Goal: Task Accomplishment & Management: Use online tool/utility

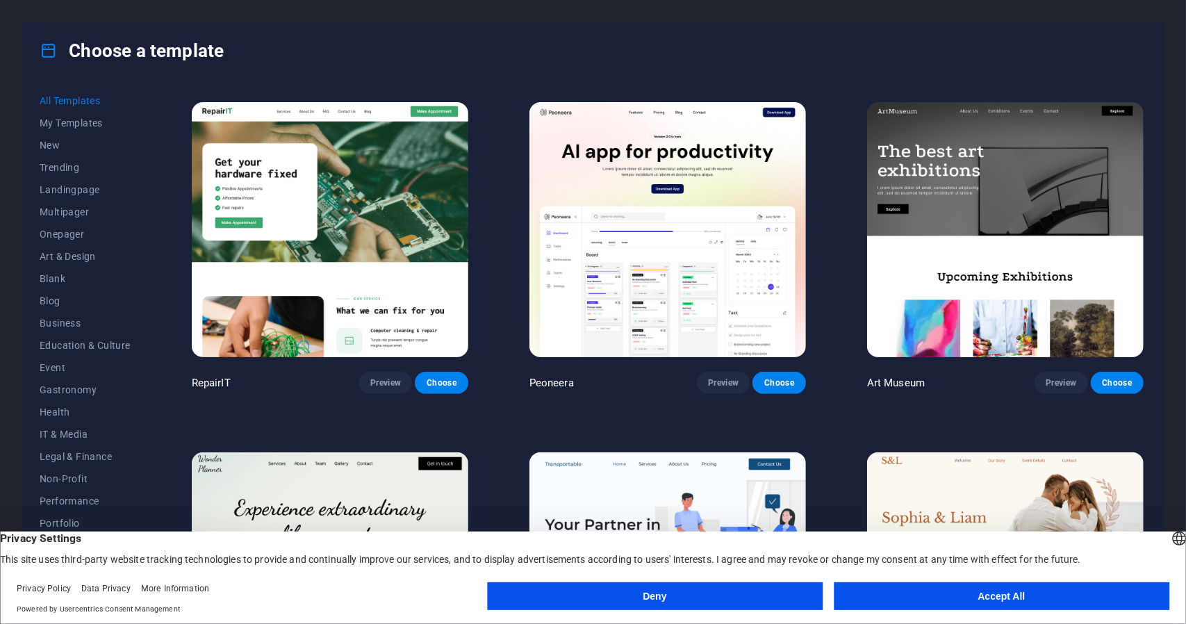
scroll to position [347, 0]
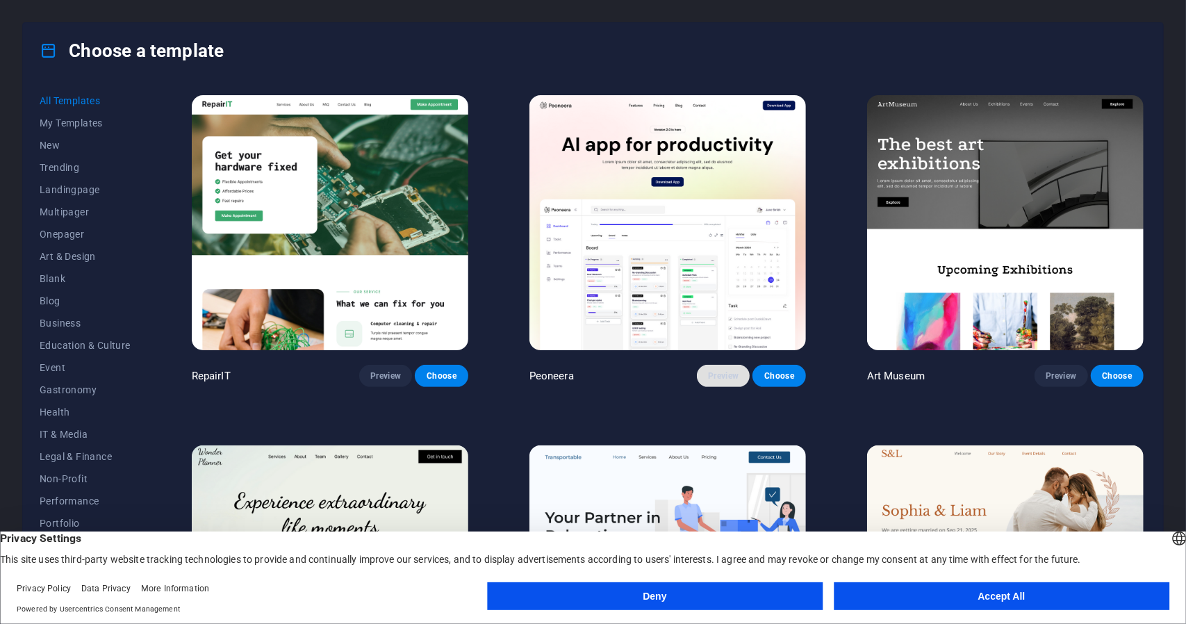
click at [729, 371] on span "Preview" at bounding box center [723, 375] width 31 height 11
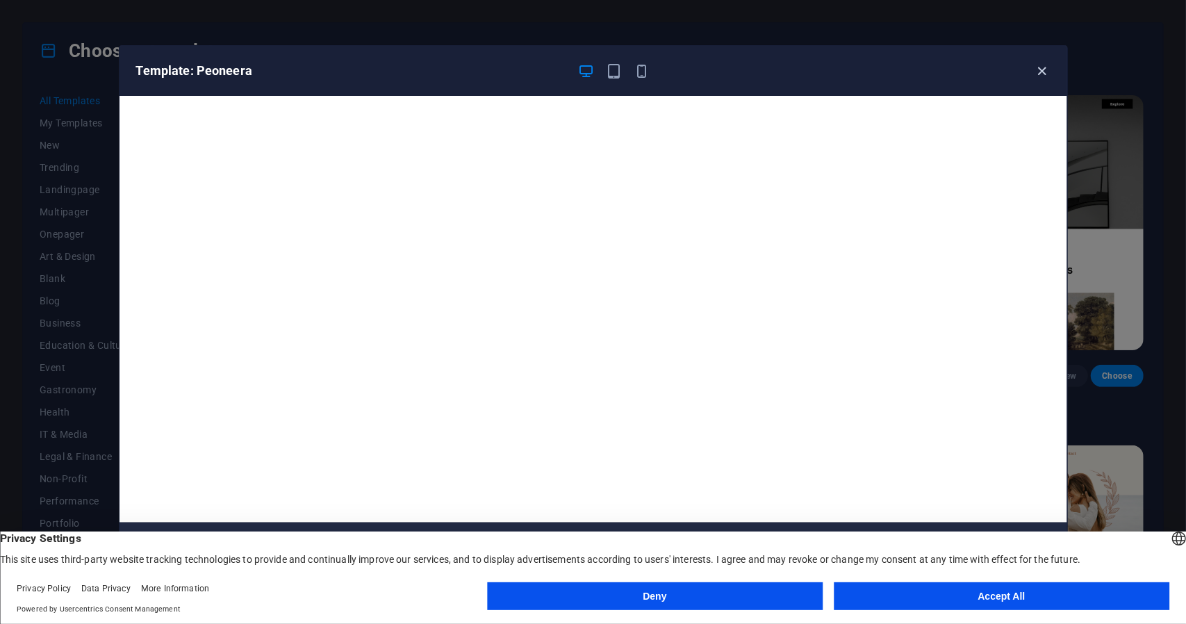
click at [1040, 73] on icon "button" at bounding box center [1041, 71] width 16 height 16
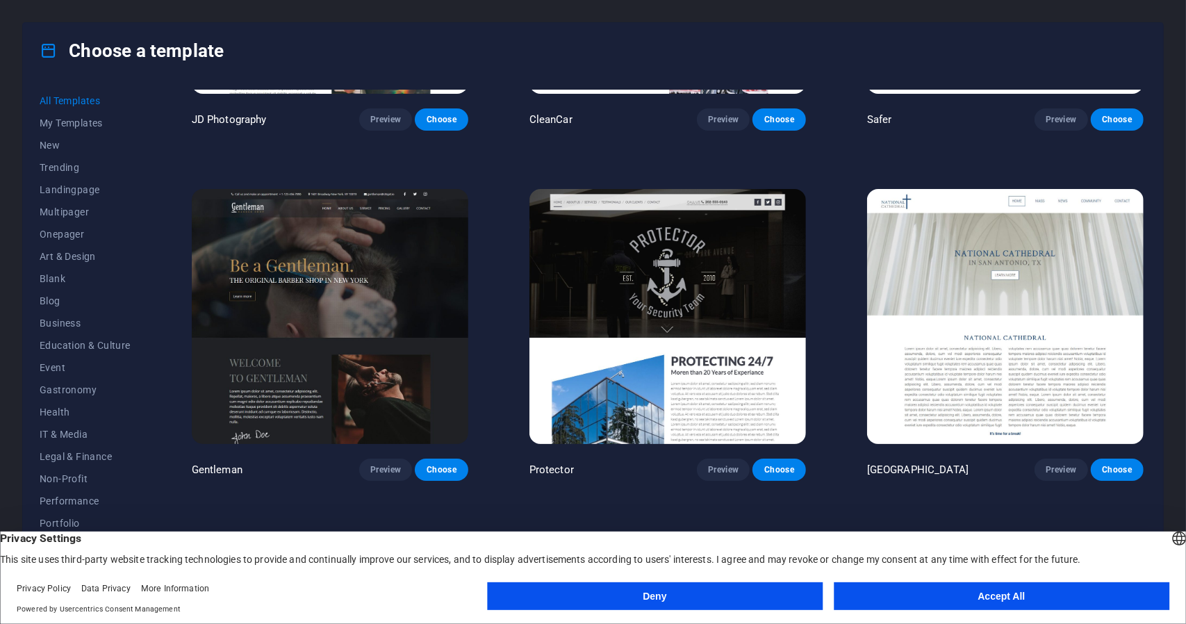
scroll to position [7084, 0]
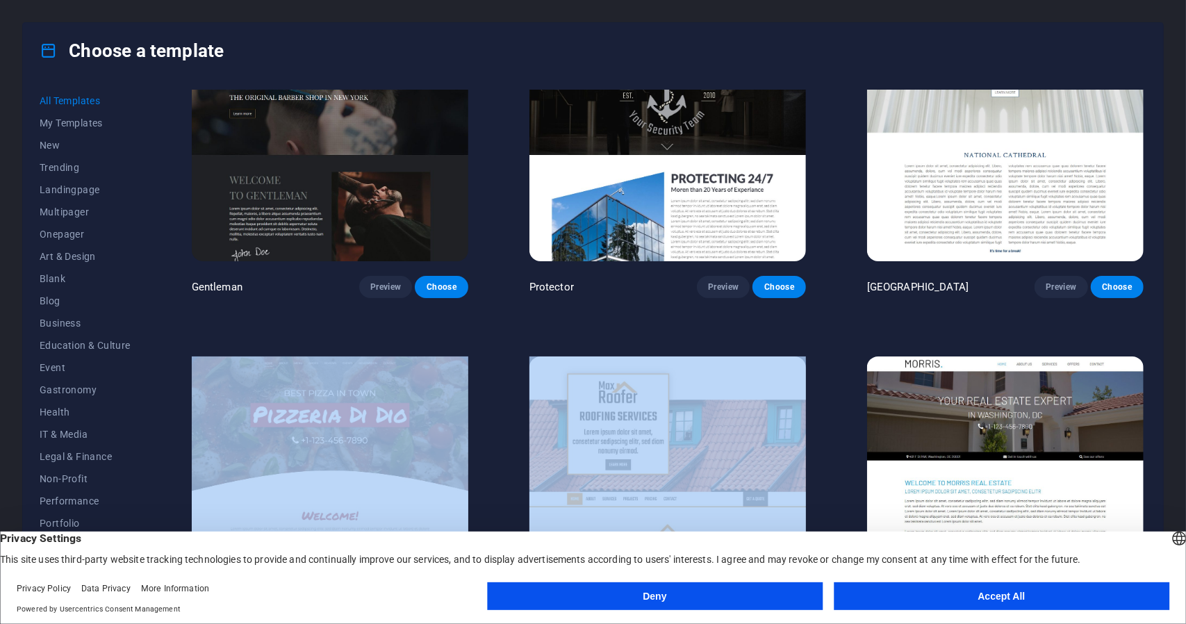
drag, startPoint x: 1147, startPoint y: 275, endPoint x: 1135, endPoint y: 305, distance: 32.1
click at [1138, 305] on div "All Templates My Templates New Trending Landingpage Multipager Onepager Art & D…" at bounding box center [593, 339] width 1140 height 522
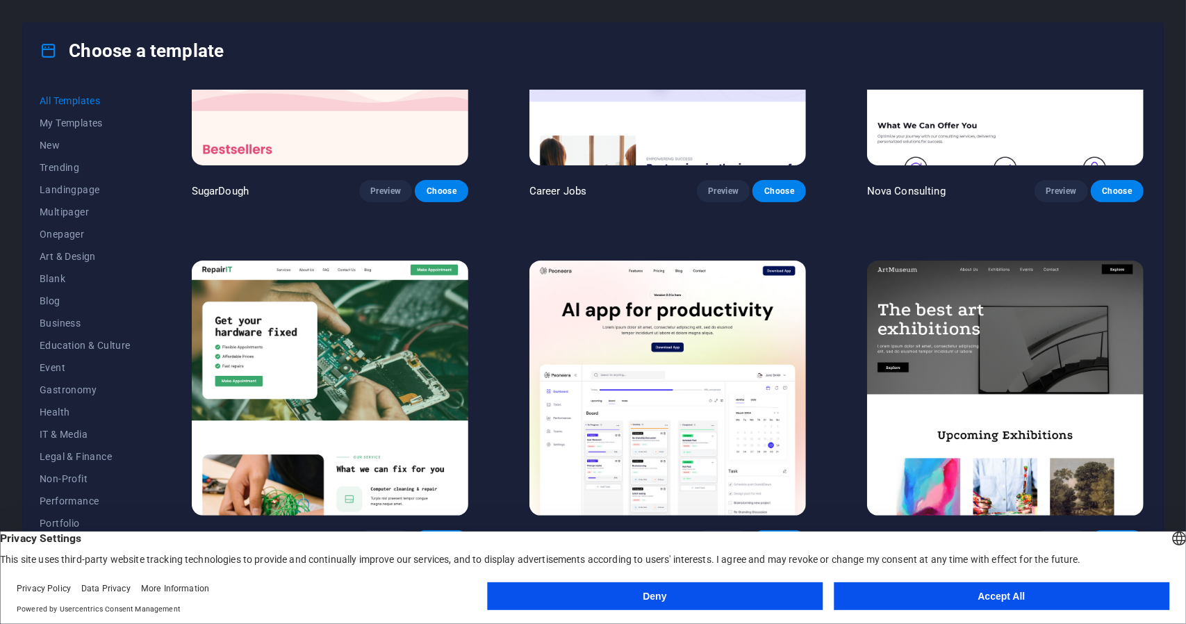
scroll to position [0, 0]
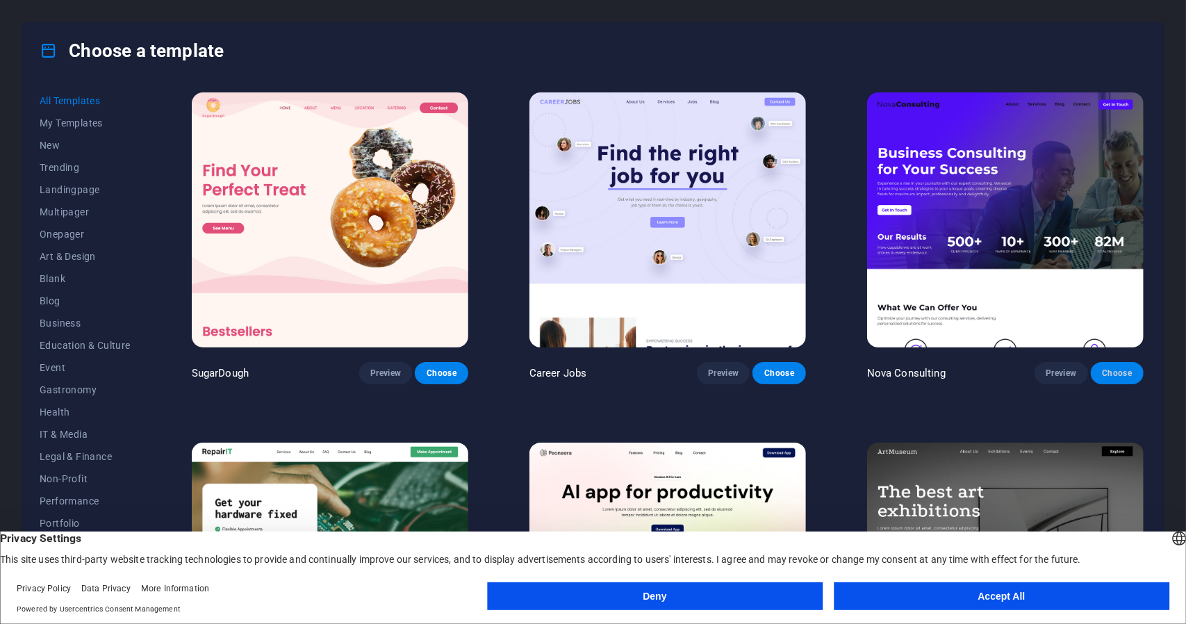
click at [1109, 375] on span "Choose" at bounding box center [1117, 372] width 31 height 11
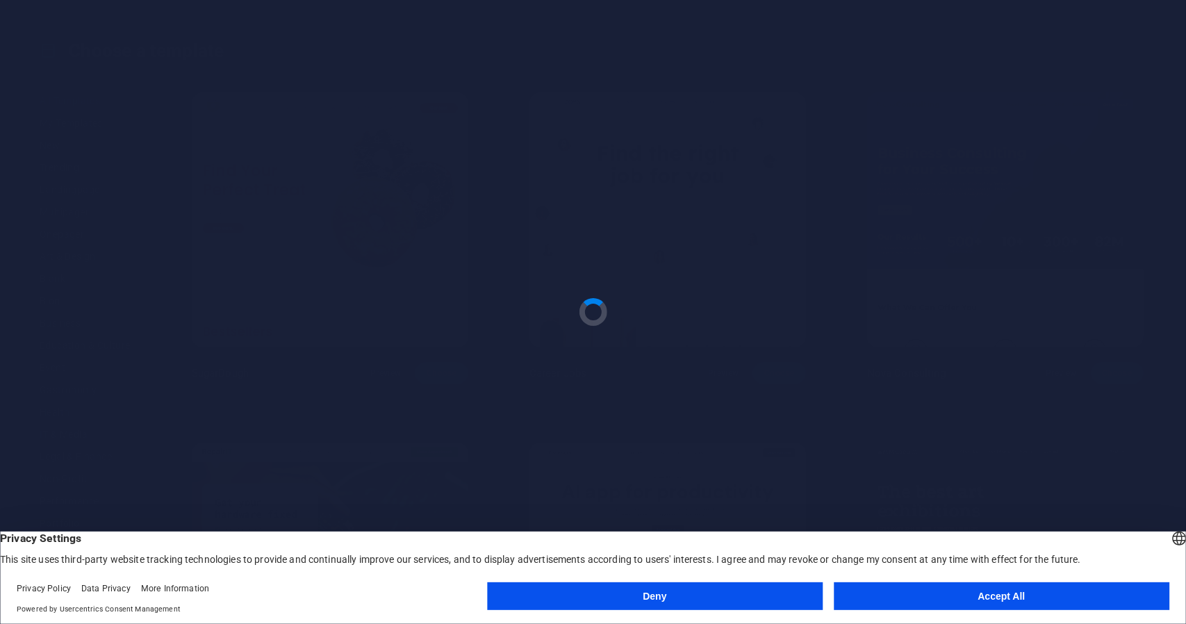
click at [946, 591] on button "Accept All" at bounding box center [1000, 596] width 335 height 28
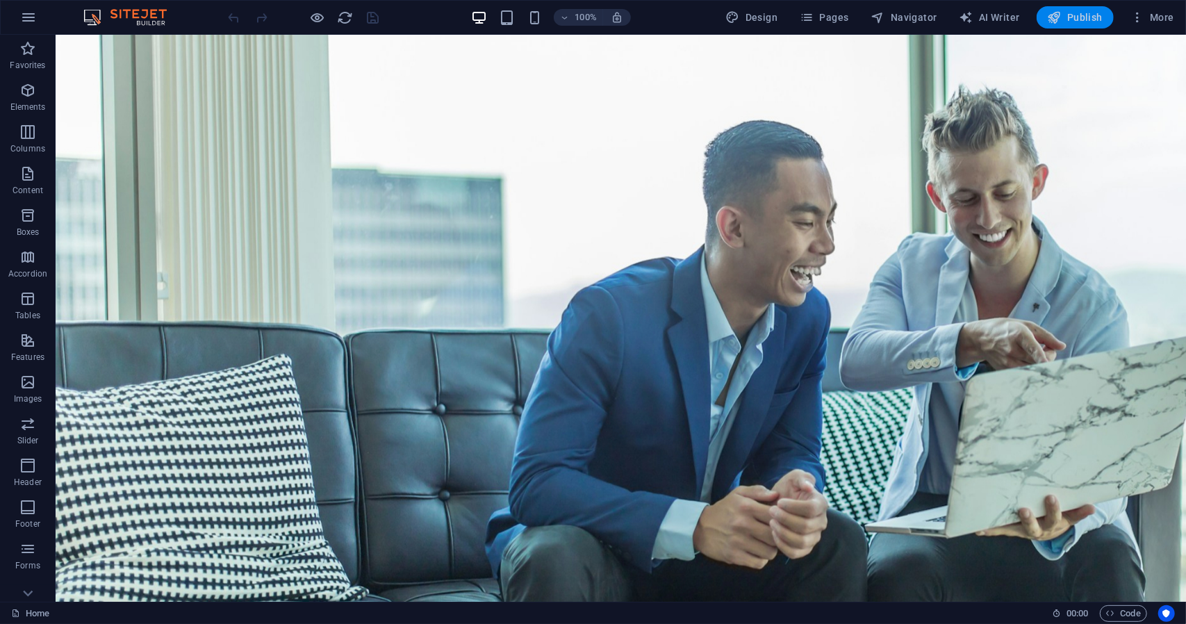
click at [1074, 22] on span "Publish" at bounding box center [1074, 17] width 55 height 14
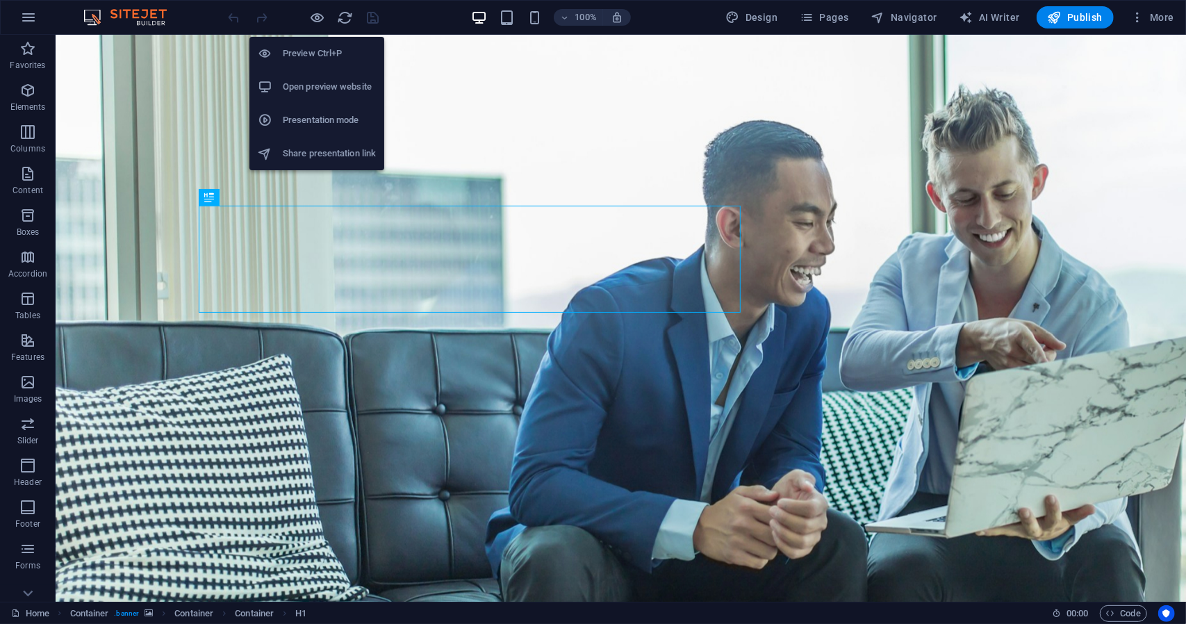
click at [335, 88] on h6 "Open preview website" at bounding box center [329, 86] width 93 height 17
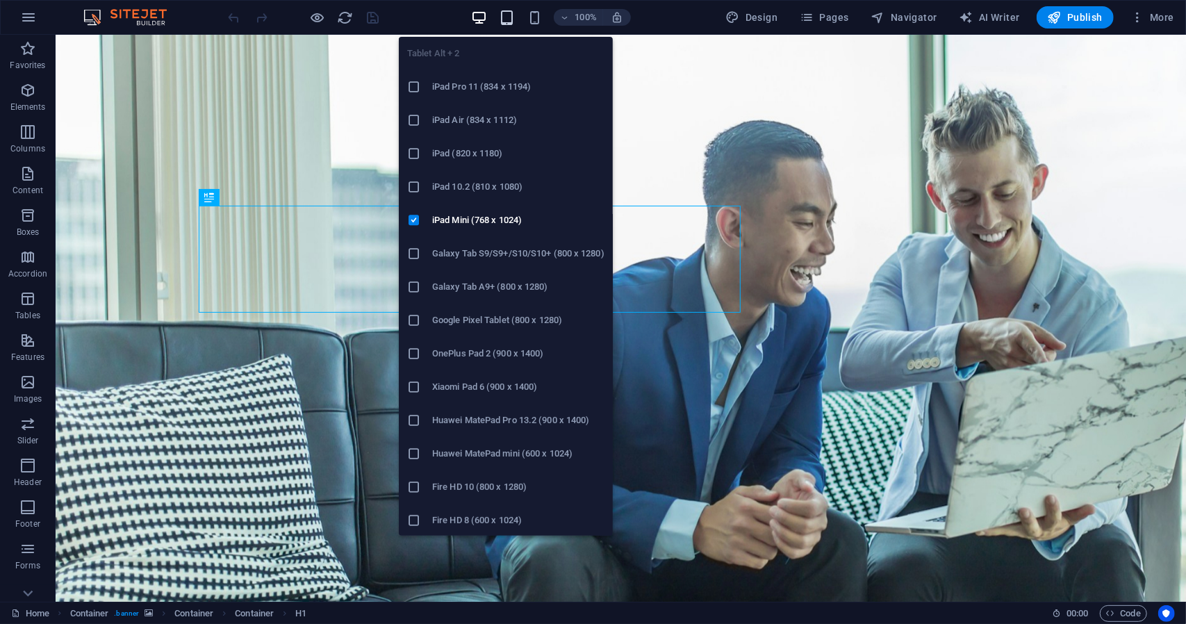
click at [508, 16] on icon "button" at bounding box center [507, 18] width 16 height 16
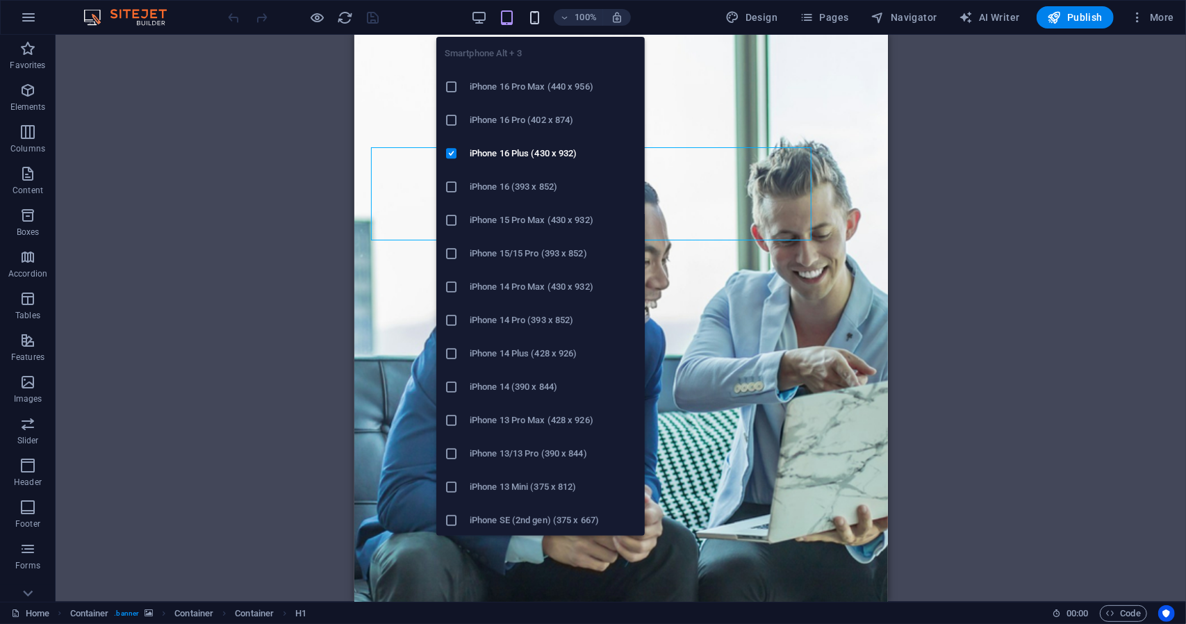
click at [539, 18] on icon "button" at bounding box center [534, 18] width 16 height 16
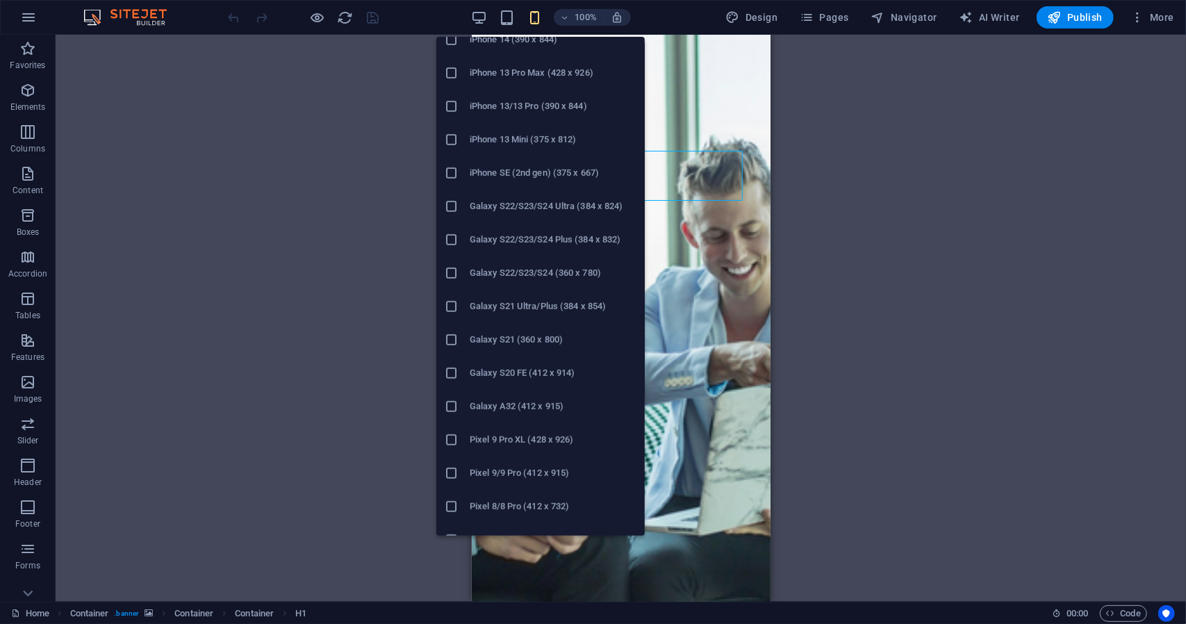
scroll to position [417, 0]
drag, startPoint x: 542, startPoint y: 241, endPoint x: 72, endPoint y: 212, distance: 471.1
click at [542, 241] on h6 "Galaxy S21 Ultra/Plus (384 x 854)" at bounding box center [553, 237] width 167 height 17
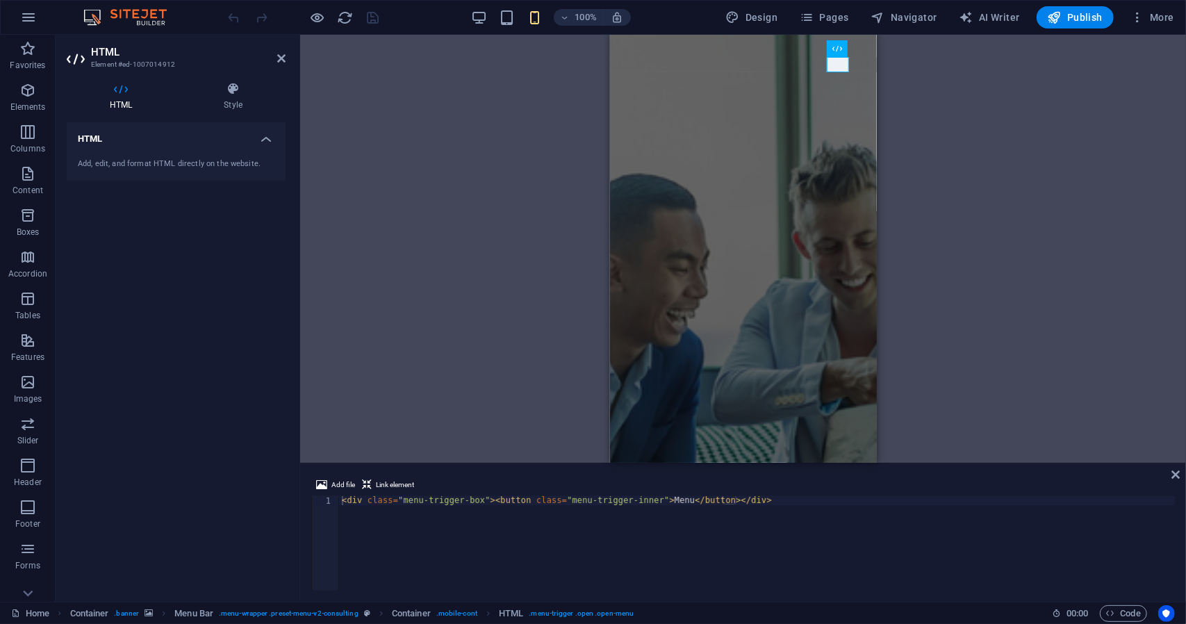
click at [531, 191] on div "Container Container H1 Container Container Container Text Spacer Spacer Contain…" at bounding box center [743, 249] width 886 height 428
click at [934, 135] on div "Container Container H1 Container Container Container Text Spacer Spacer Contain…" at bounding box center [743, 249] width 886 height 428
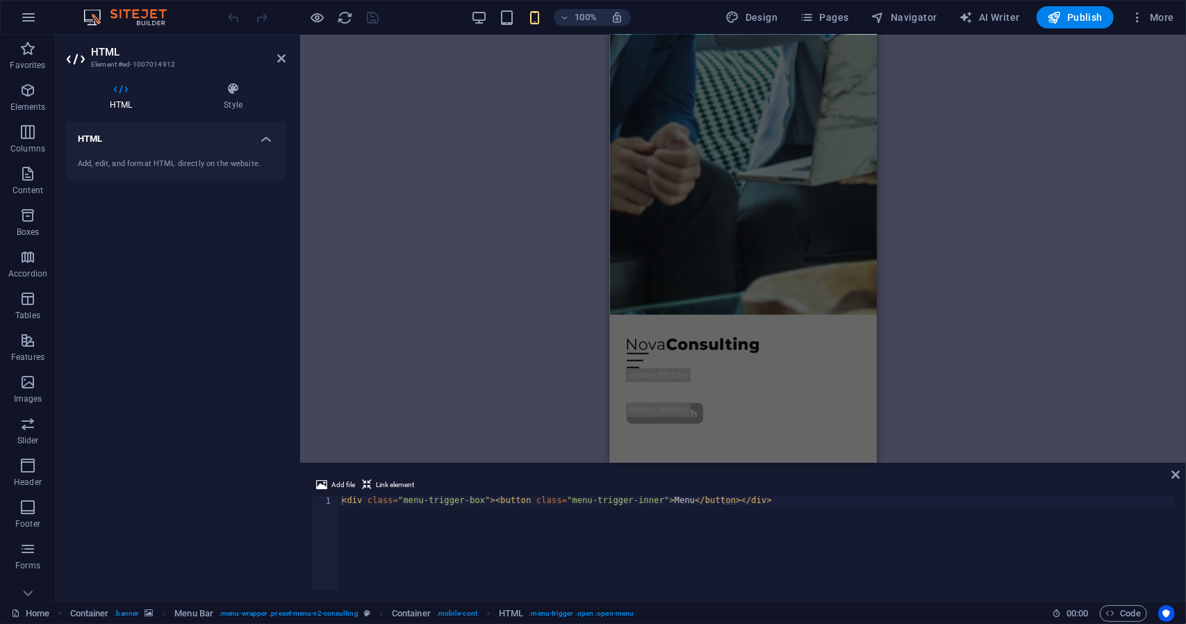
scroll to position [0, 0]
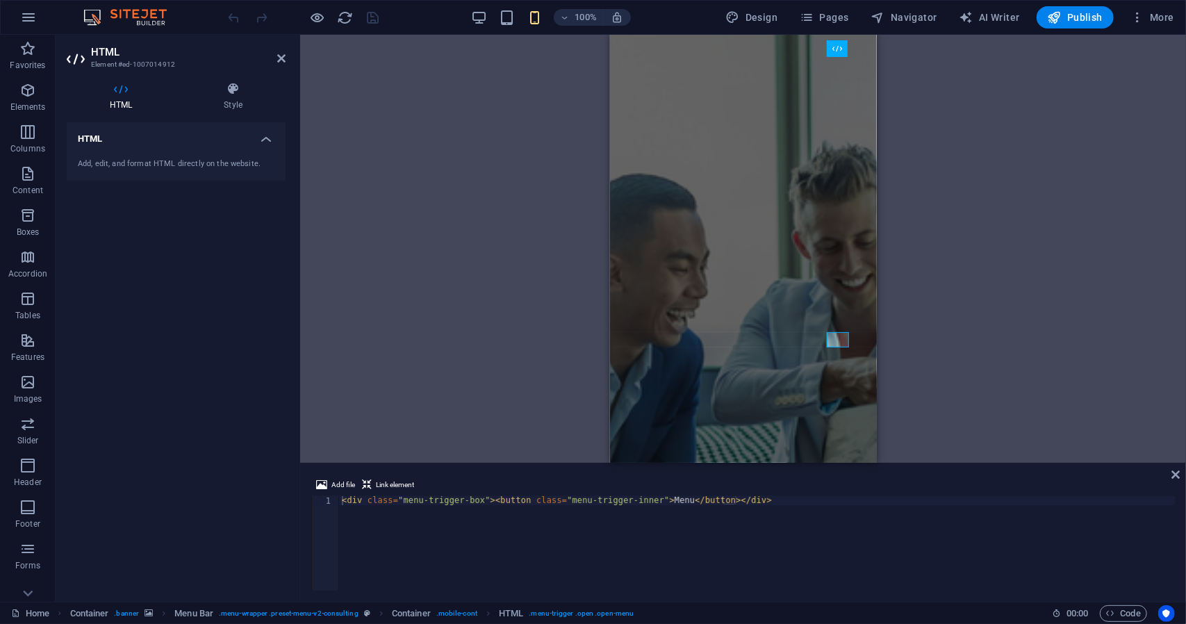
drag, startPoint x: 872, startPoint y: 63, endPoint x: 1524, endPoint y: 82, distance: 651.8
click at [975, 133] on div "Container Container H1 Container Container Container Text Spacer Spacer Contain…" at bounding box center [743, 249] width 886 height 428
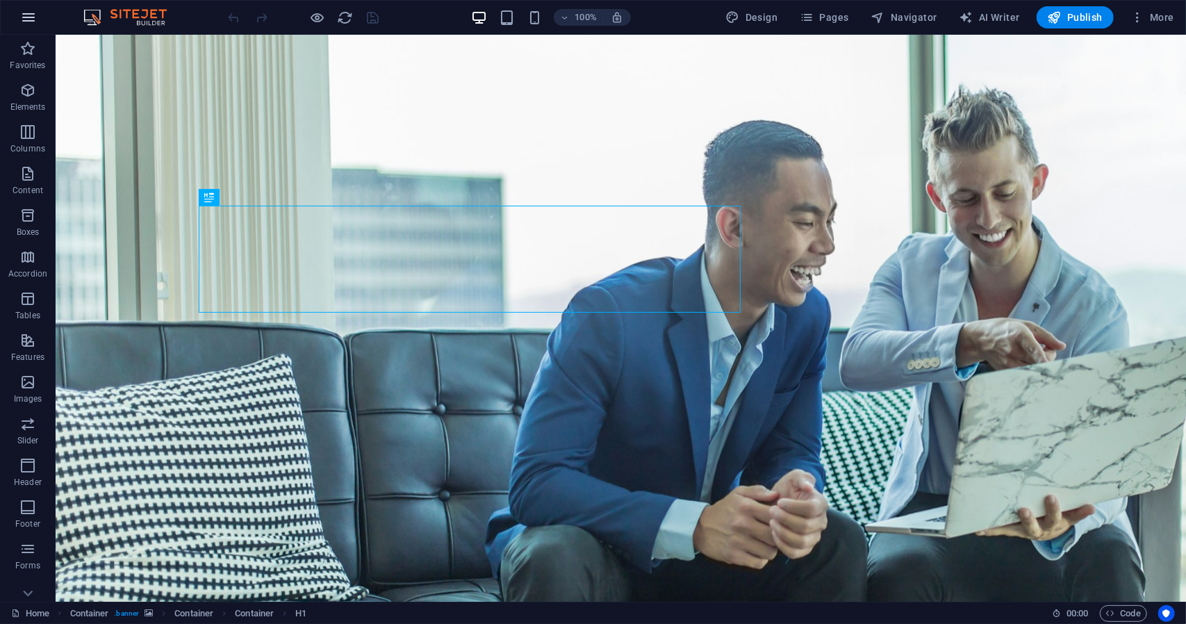
click at [28, 16] on icon "button" at bounding box center [28, 17] width 17 height 17
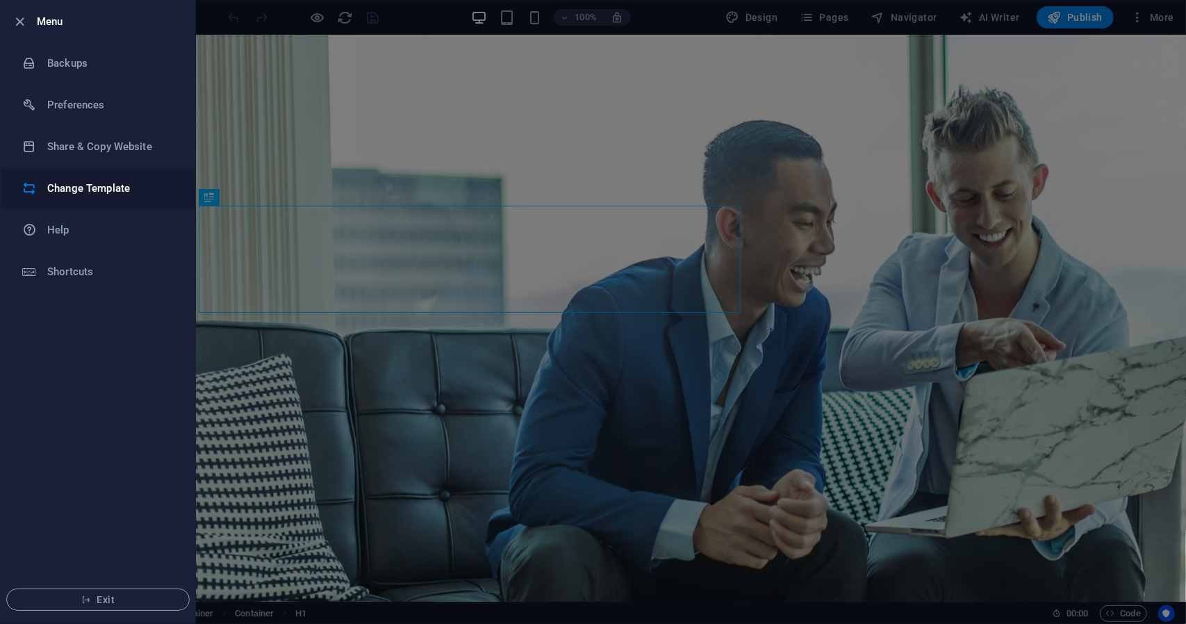
click at [106, 188] on h6 "Change Template" at bounding box center [111, 188] width 128 height 17
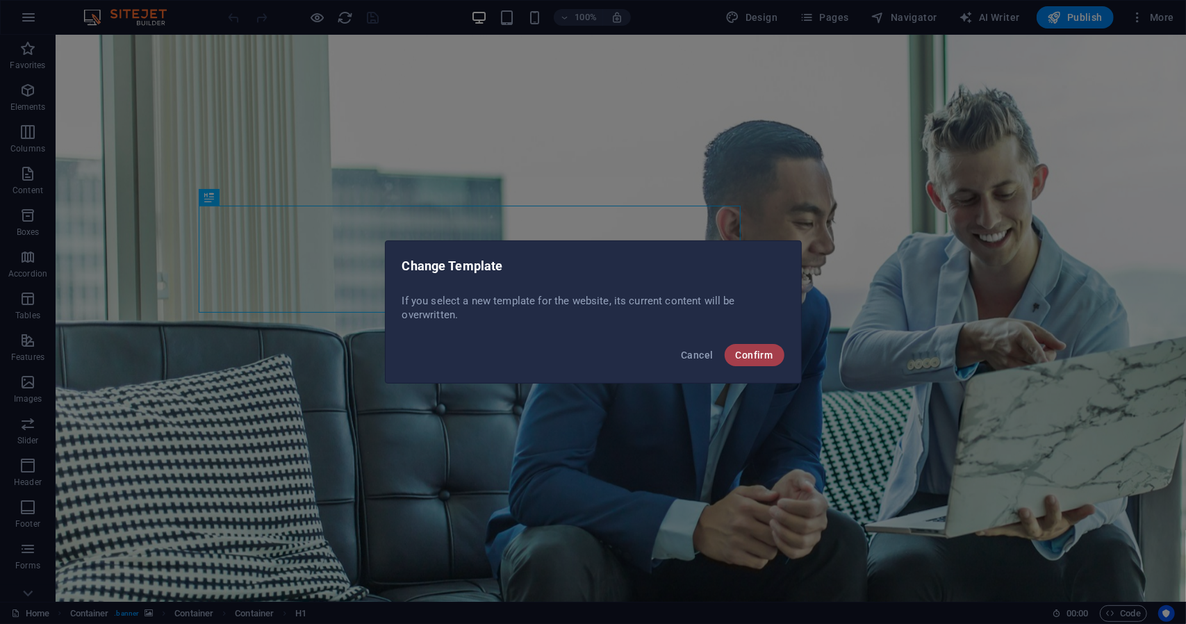
click at [747, 358] on span "Confirm" at bounding box center [755, 354] width 38 height 11
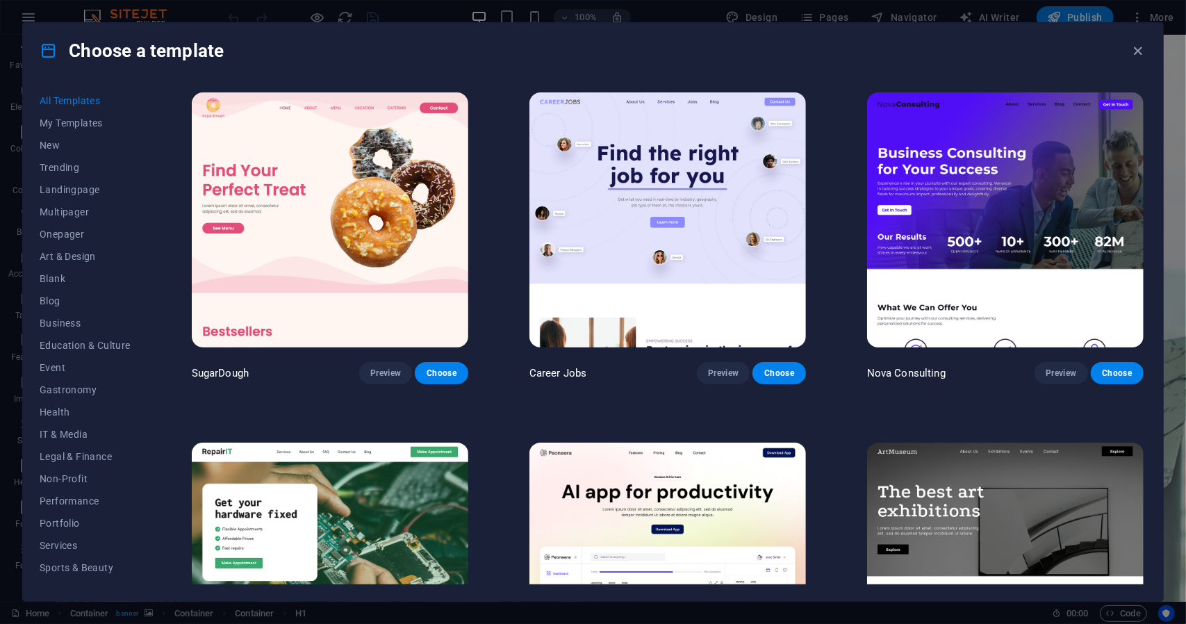
click at [727, 270] on img at bounding box center [667, 219] width 276 height 255
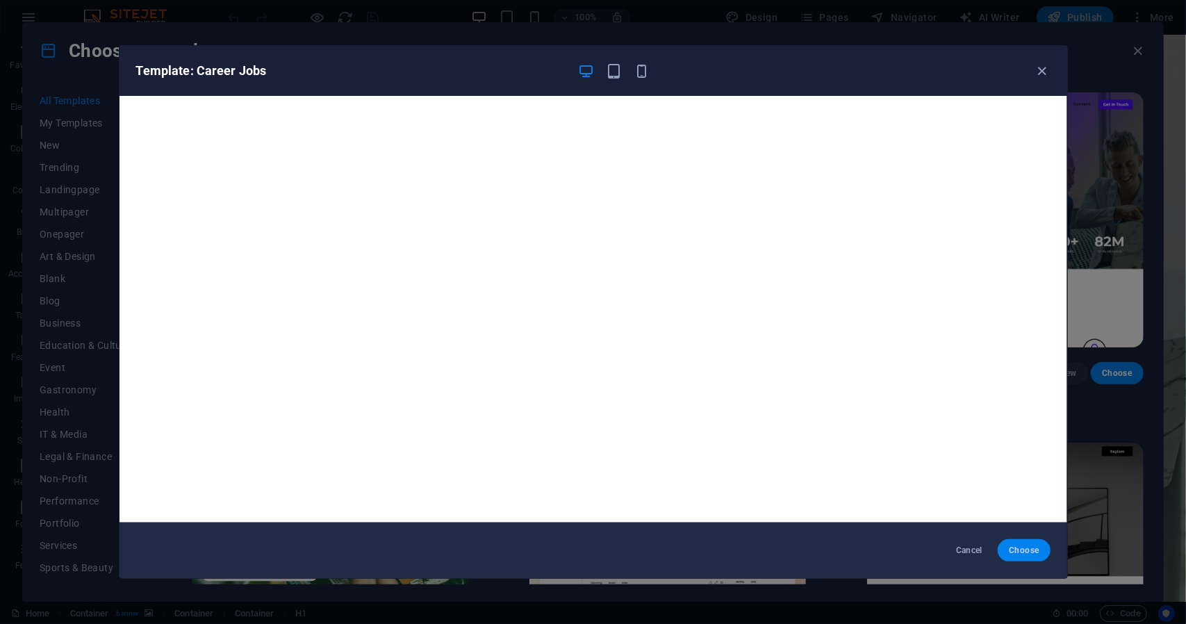
click at [1013, 549] on span "Choose" at bounding box center [1023, 550] width 30 height 11
